Goal: Check status: Check status

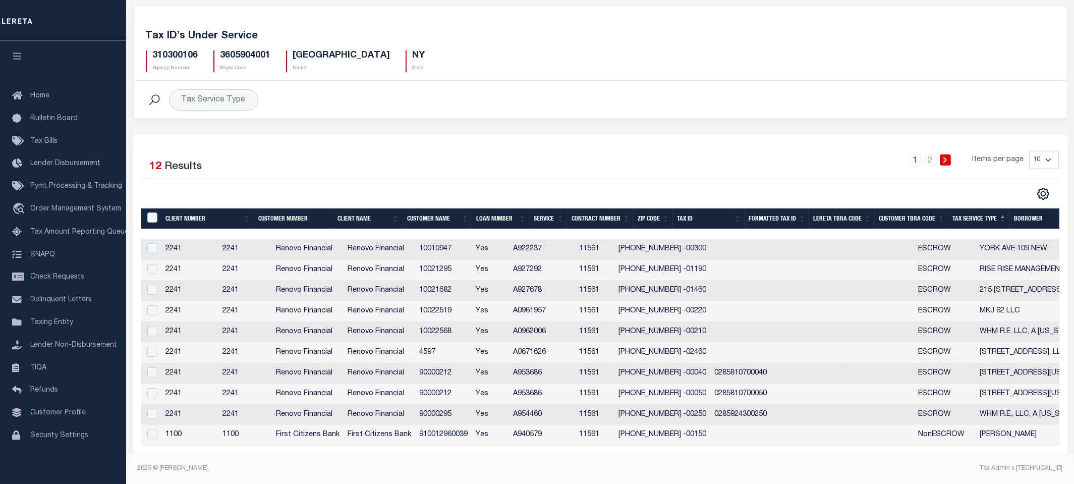
scroll to position [51, 0]
click at [372, 94] on div "Tax Service Type Search" at bounding box center [600, 99] width 917 height 21
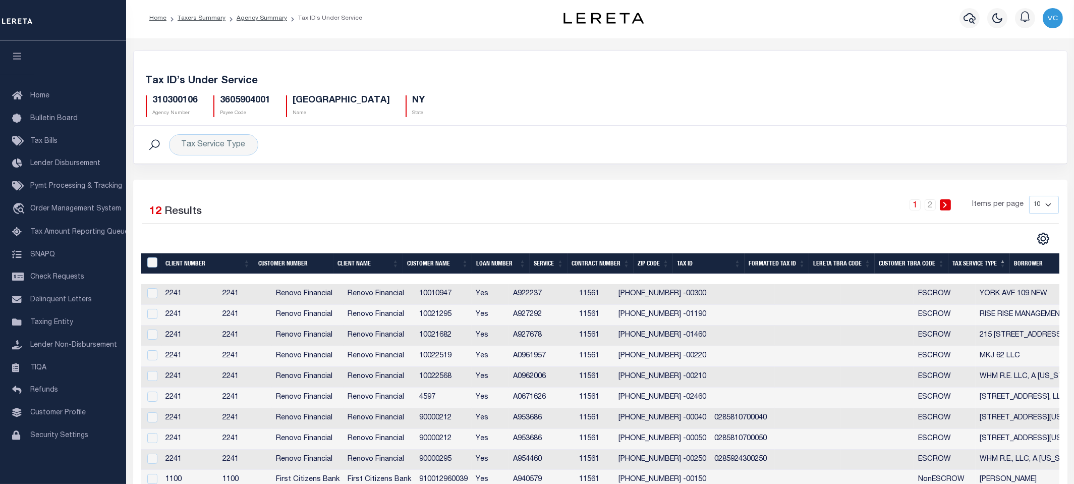
scroll to position [0, 0]
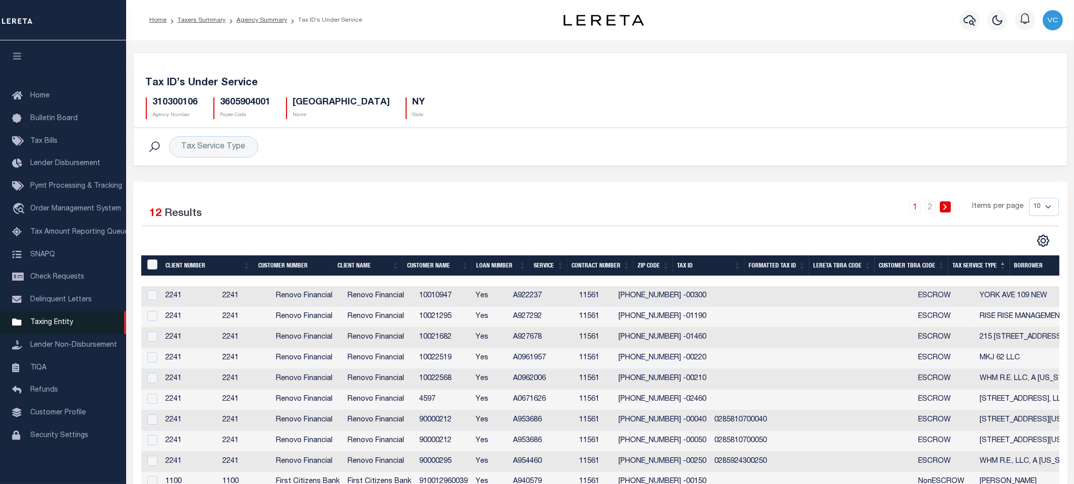
click at [54, 326] on span "Taxing Entity" at bounding box center [51, 322] width 43 height 7
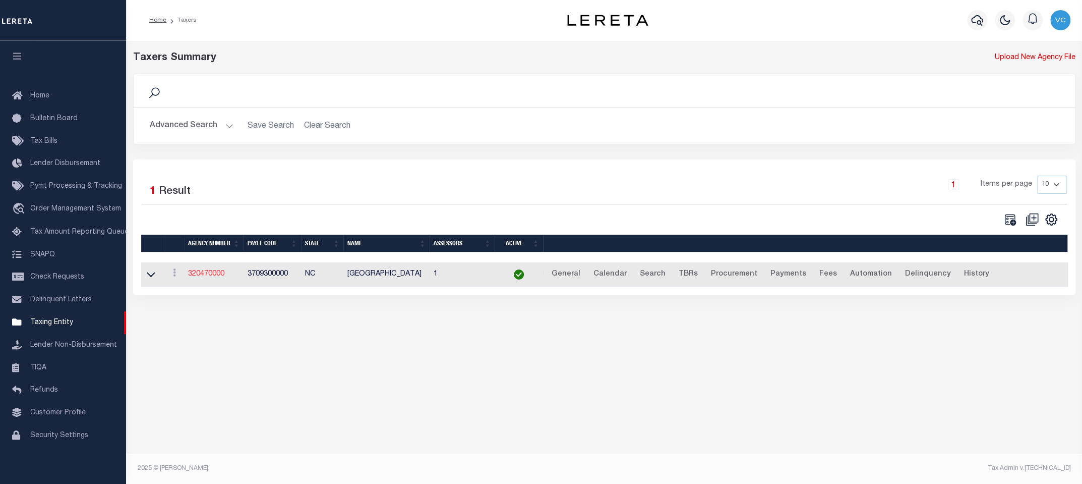
click at [203, 273] on link "320470000" at bounding box center [206, 273] width 36 height 7
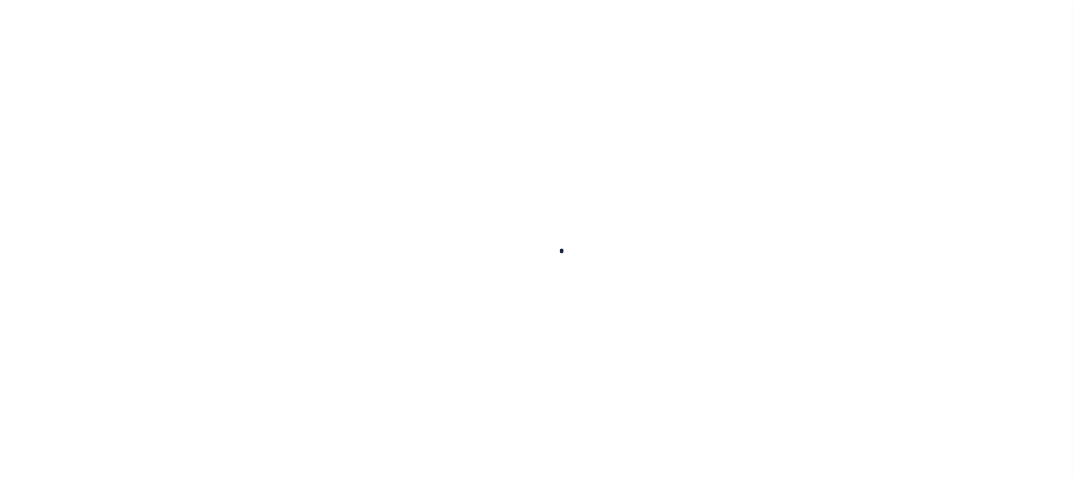
select select
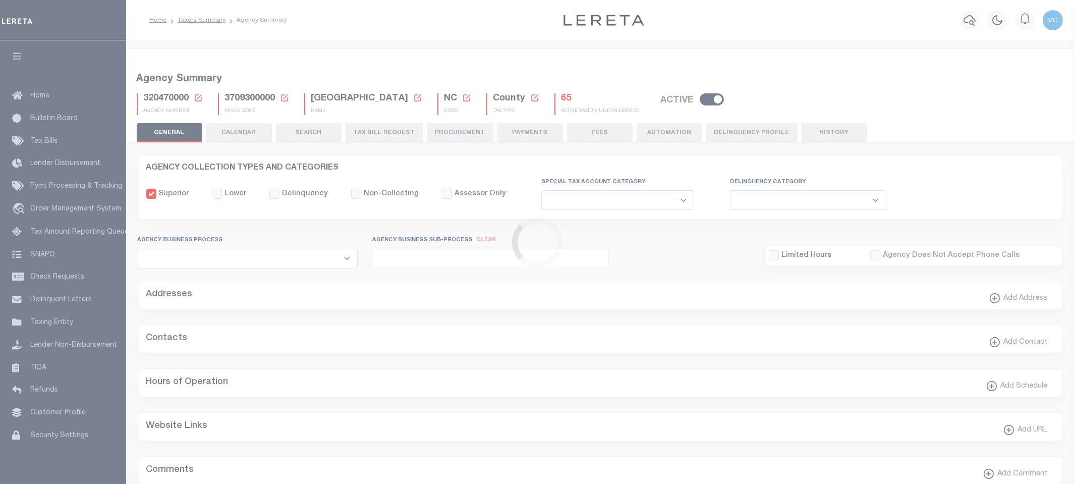
checkbox input "false"
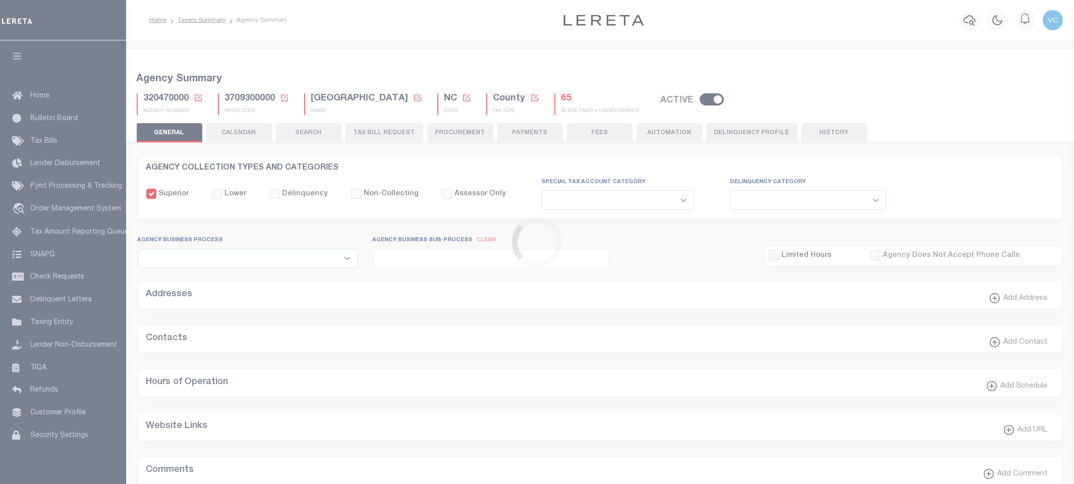
type input "3709300000"
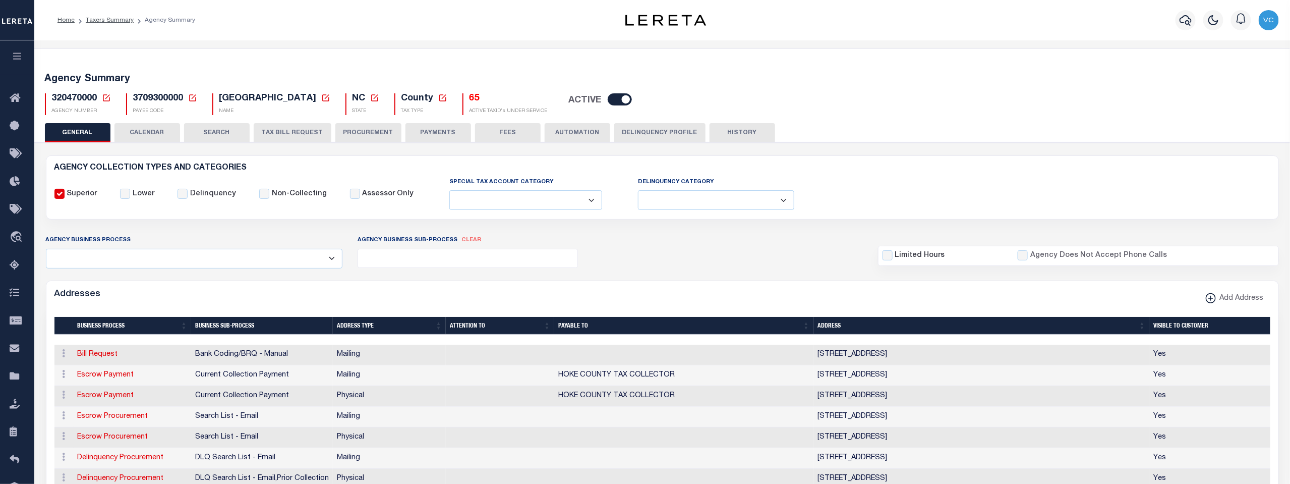
click at [739, 129] on button "HISTORY" at bounding box center [743, 132] width 66 height 19
